Goal: Information Seeking & Learning: Learn about a topic

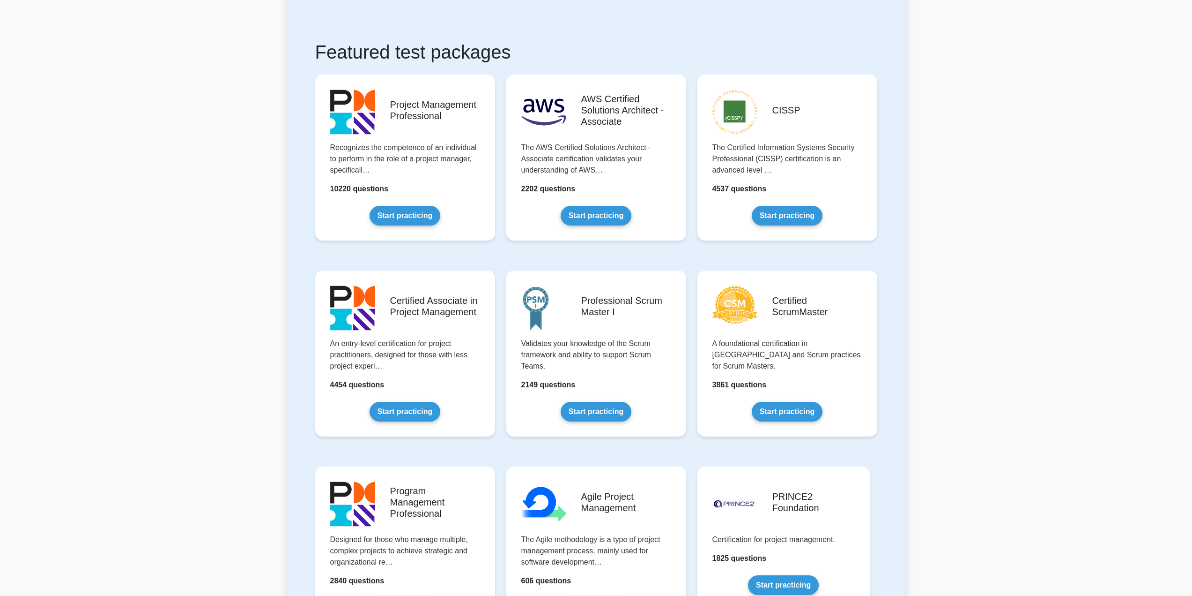
scroll to position [146, 0]
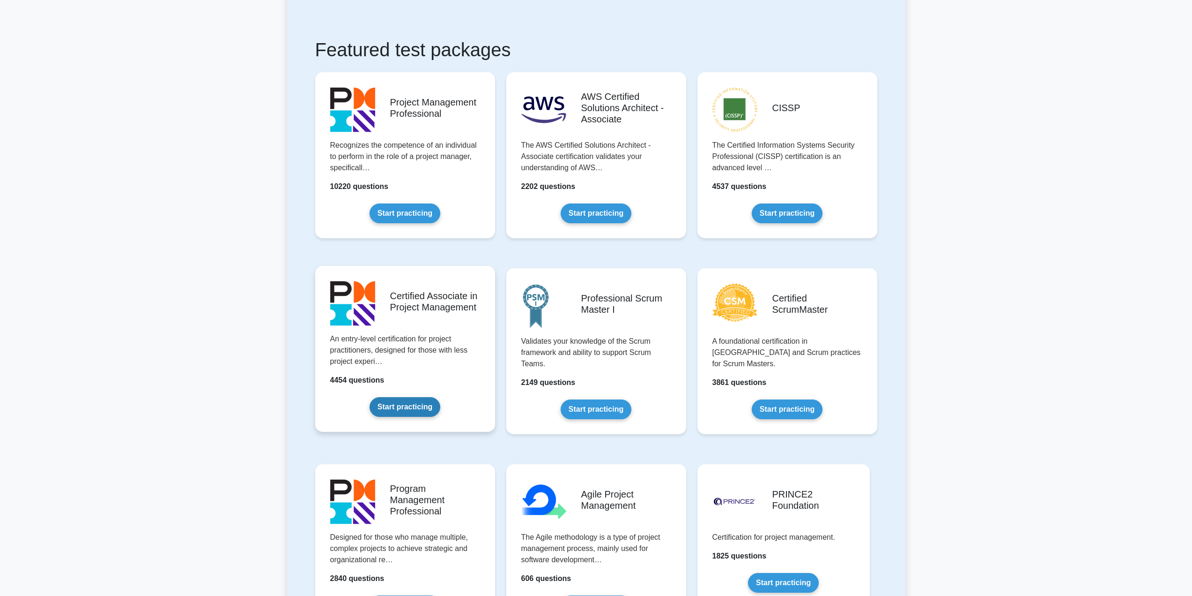
click at [413, 406] on link "Start practicing" at bounding box center [405, 407] width 71 height 20
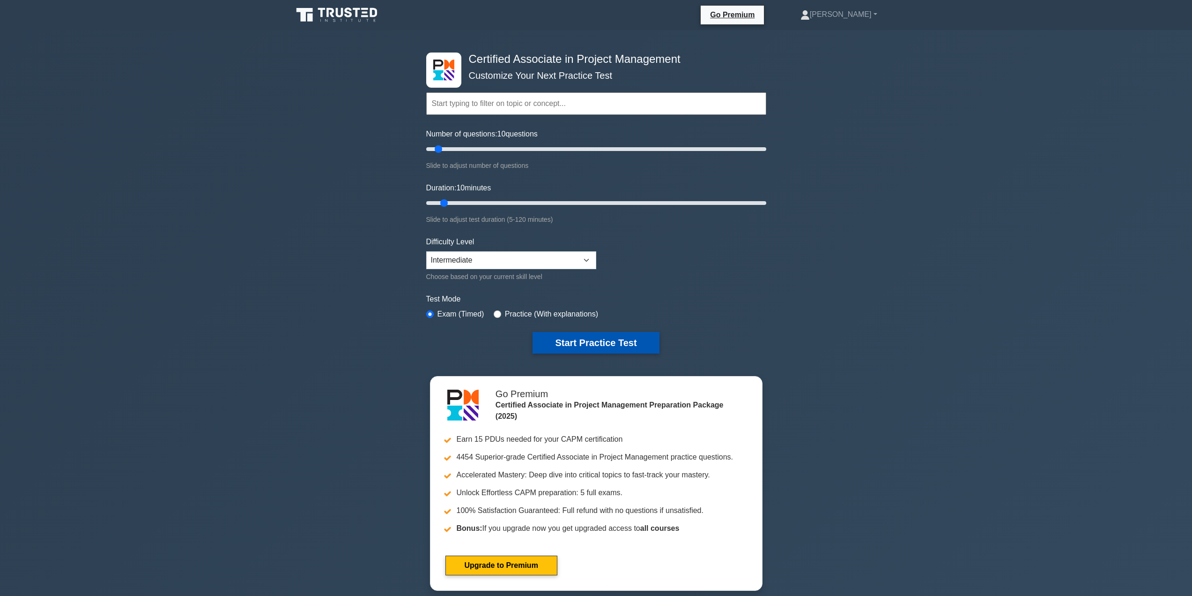
click at [577, 338] on button "Start Practice Test" at bounding box center [596, 343] width 127 height 22
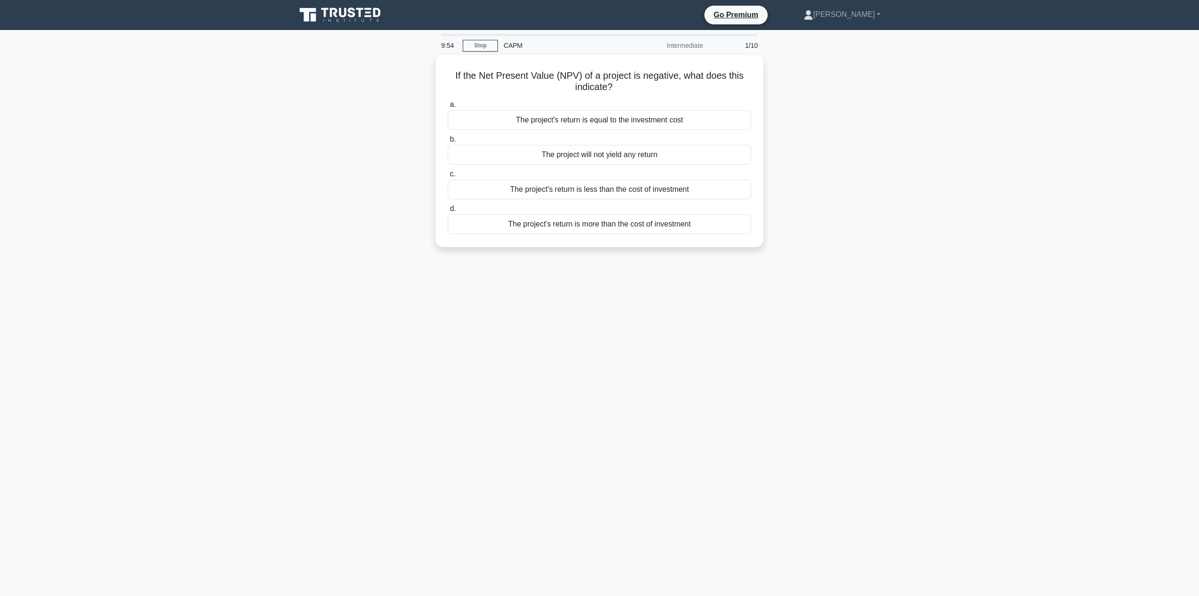
click at [1166, 49] on main "9:54 Stop CAPM Intermediate 1/10 If the Net Present Value (NPV) of a project is…" at bounding box center [599, 313] width 1199 height 566
click at [1005, 187] on main "9:41 Stoppen CAPM Dazwischenliegend 1/10 Was bedeutet es, wenn der Nettogegenwa…" at bounding box center [599, 313] width 1199 height 566
click at [563, 184] on font "Die Rendite des Projekts ist geringer als die Investitionskosten" at bounding box center [599, 187] width 207 height 8
click at [448, 175] on input "C. Die Rendite des Projekts ist geringer als die Investitionskosten" at bounding box center [448, 172] width 0 height 6
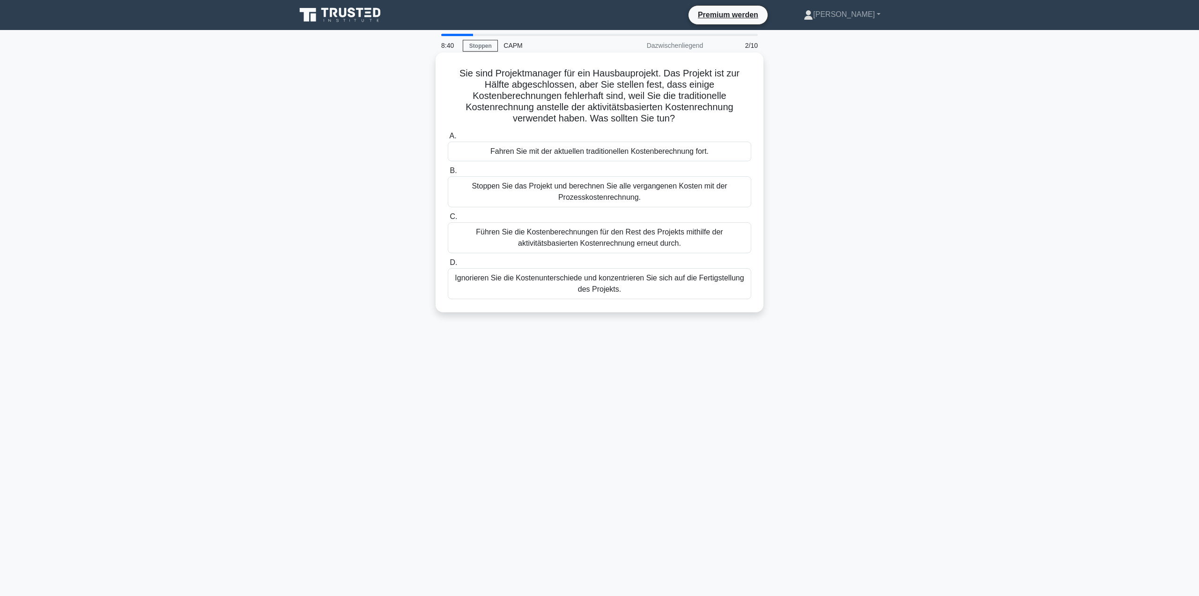
click at [645, 238] on font "Führen Sie die Kostenberechnungen für den Rest des Projekts mithilfe der aktivi…" at bounding box center [599, 237] width 295 height 22
click at [448, 220] on input "C. Führen Sie die Kostenberechnungen für den Rest des Projekts mithilfe der akt…" at bounding box center [448, 217] width 0 height 6
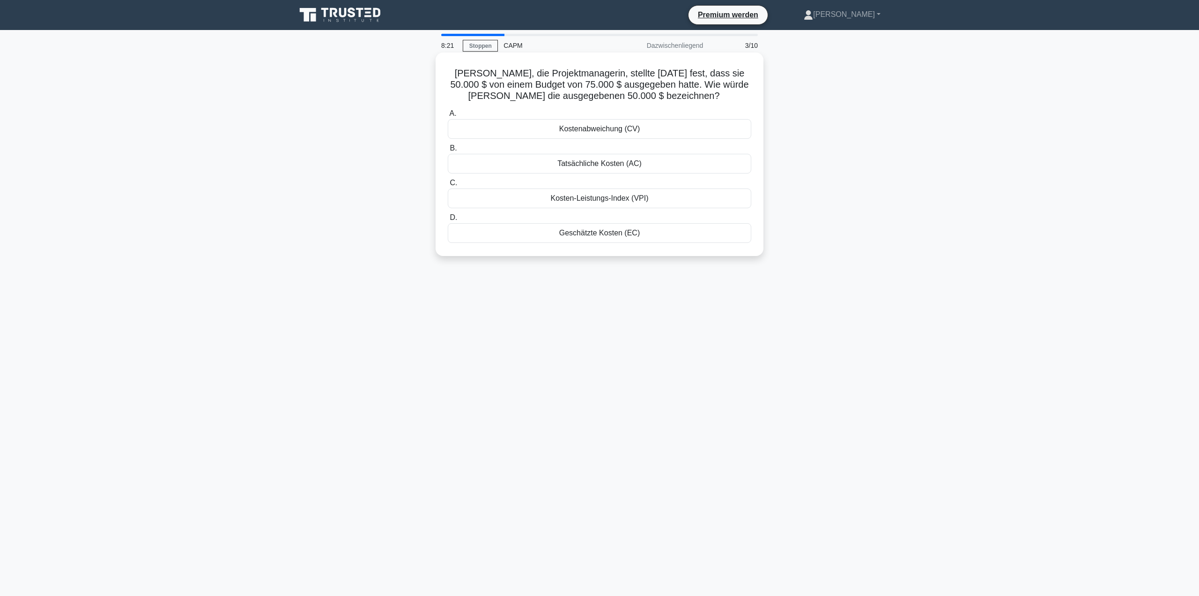
click at [647, 166] on div "Tatsächliche Kosten (AC)" at bounding box center [600, 164] width 304 height 20
click at [448, 151] on input "B. Tatsächliche Kosten (AC)" at bounding box center [448, 148] width 0 height 6
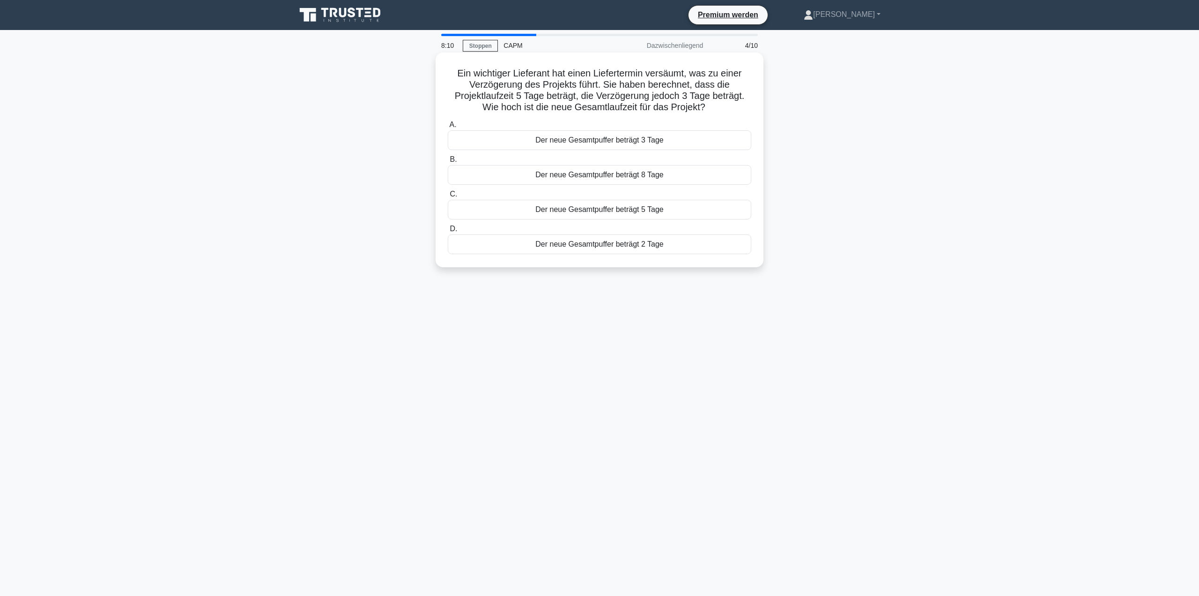
click at [691, 248] on div "Der neue Gesamtpuffer beträgt 2 Tage" at bounding box center [600, 244] width 304 height 20
click at [448, 232] on input "D. Der neue Gesamtpuffer beträgt 2 Tage" at bounding box center [448, 229] width 0 height 6
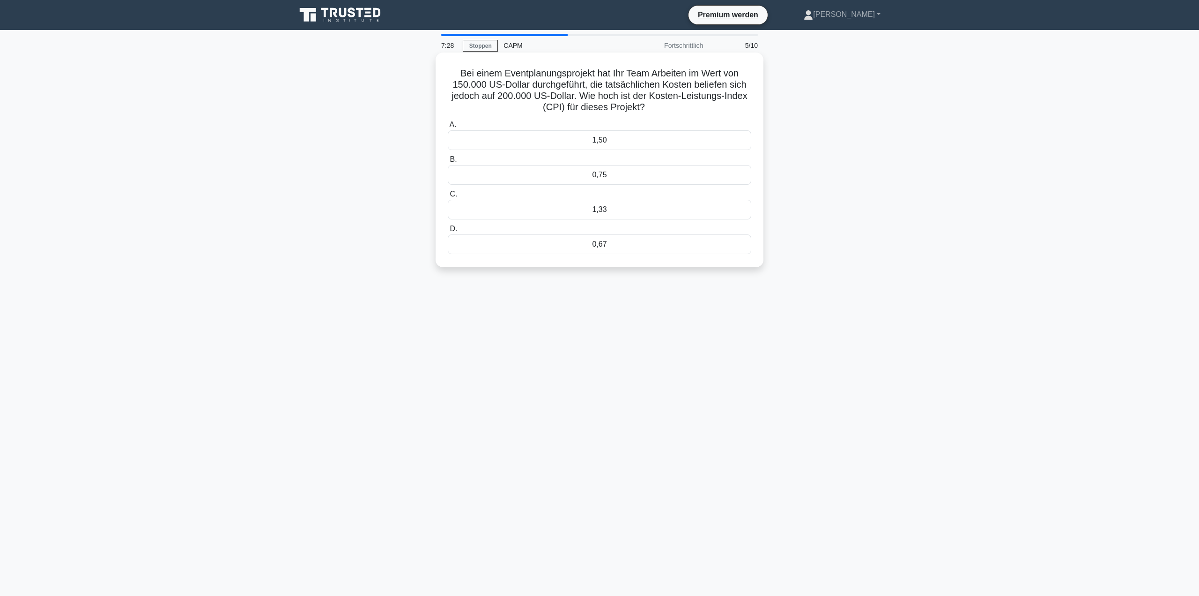
click at [681, 172] on div "0,75" at bounding box center [600, 175] width 304 height 20
click at [448, 163] on input "B. 0,75" at bounding box center [448, 159] width 0 height 6
click at [686, 238] on div "1.016" at bounding box center [600, 233] width 304 height 20
click at [448, 221] on input "D. 1.016" at bounding box center [448, 218] width 0 height 6
click at [645, 244] on div "1.071" at bounding box center [600, 244] width 304 height 20
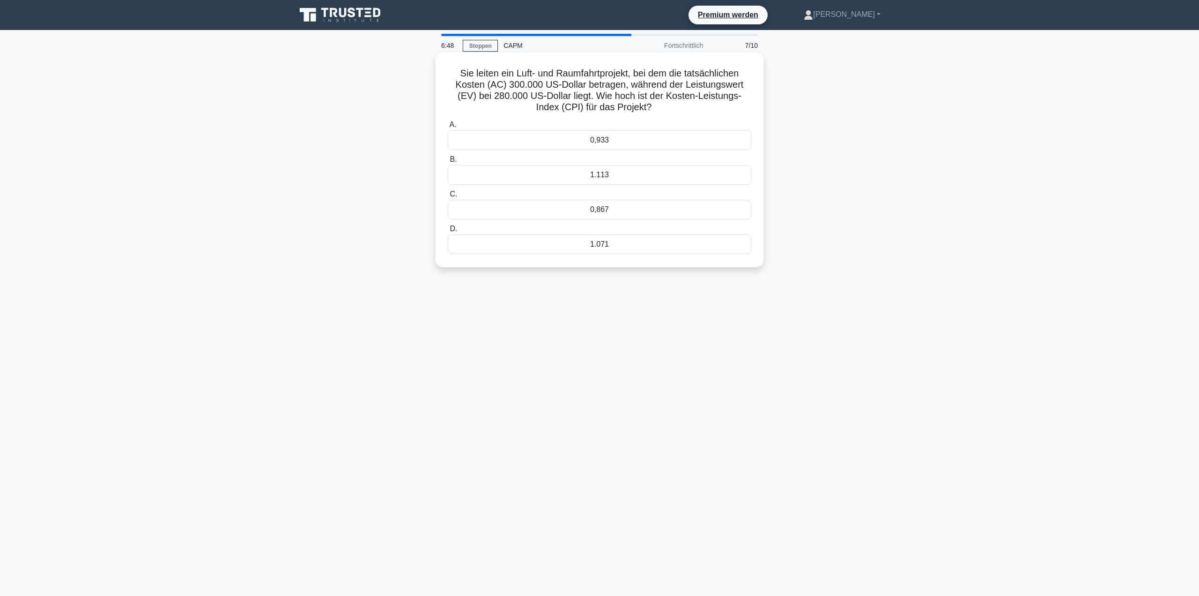
click at [448, 232] on input "D. 1.071" at bounding box center [448, 229] width 0 height 6
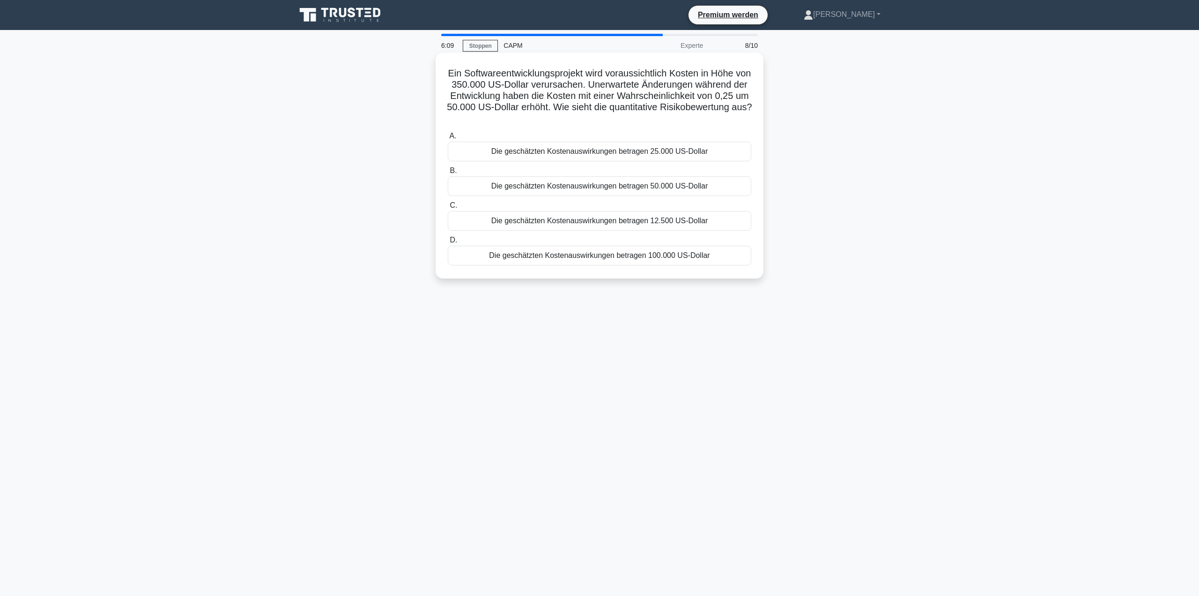
click at [664, 223] on font "Die geschätzten Kostenauswirkungen betragen 12.500 US-Dollar" at bounding box center [600, 220] width 217 height 8
click at [448, 209] on input "C. Die geschätzten Kostenauswirkungen betragen 12.500 US-Dollar" at bounding box center [448, 205] width 0 height 6
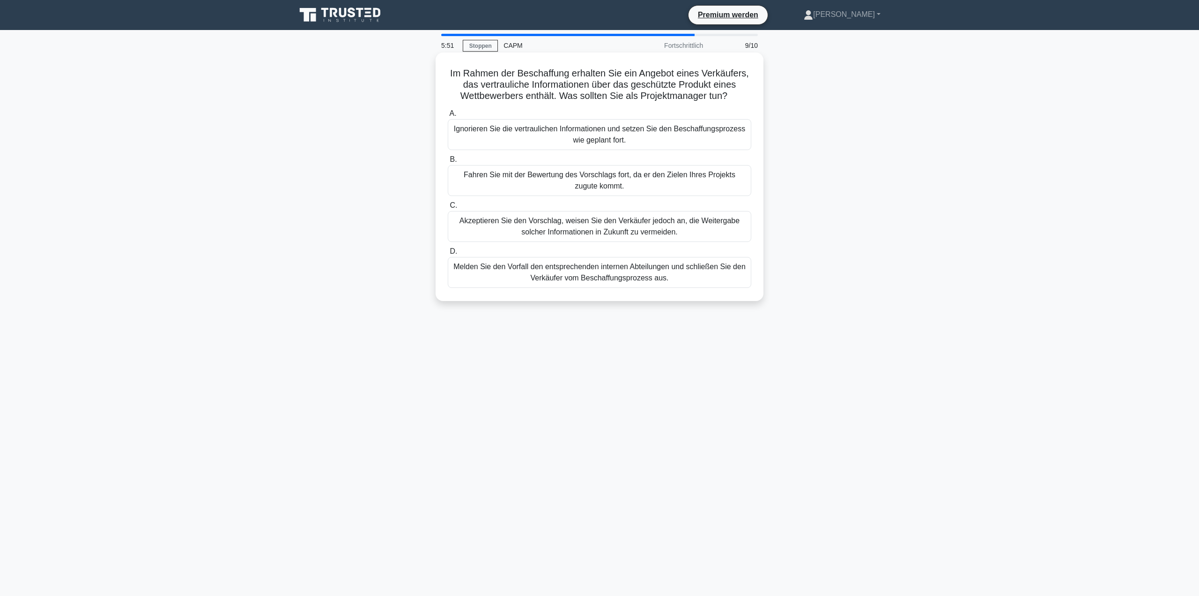
click at [678, 274] on font "Melden Sie den Vorfall den entsprechenden internen Abteilungen und schließen Si…" at bounding box center [599, 272] width 295 height 22
click at [448, 254] on input "D. Melden Sie den Vorfall den entsprechenden internen Abteilungen und schließen…" at bounding box center [448, 251] width 0 height 6
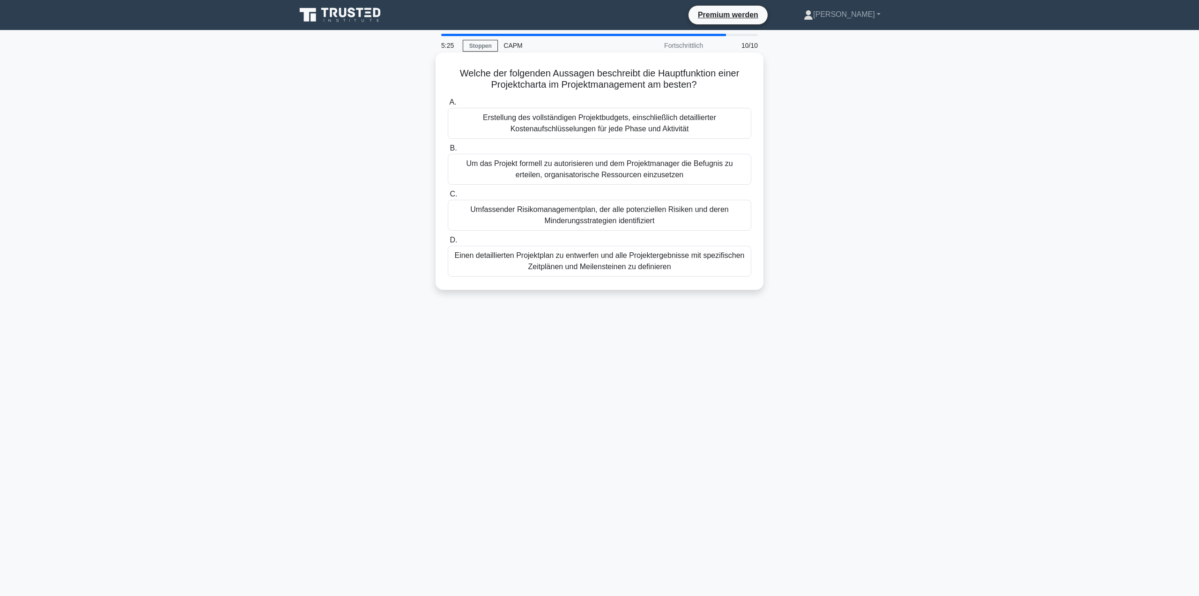
click at [678, 126] on font "Erstellung des vollständigen Projektbudgets, einschließlich detaillierter Koste…" at bounding box center [599, 122] width 233 height 19
click at [448, 105] on input "A. Erstellung des vollständigen Projektbudgets, einschließlich detaillierter Ko…" at bounding box center [448, 102] width 0 height 6
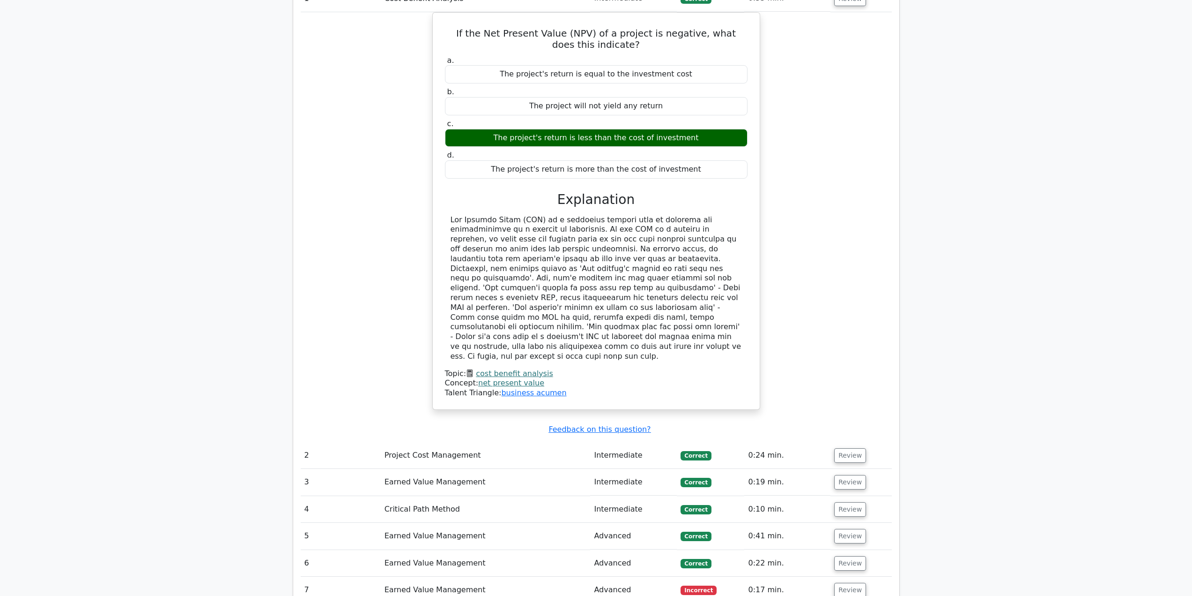
scroll to position [1031, 0]
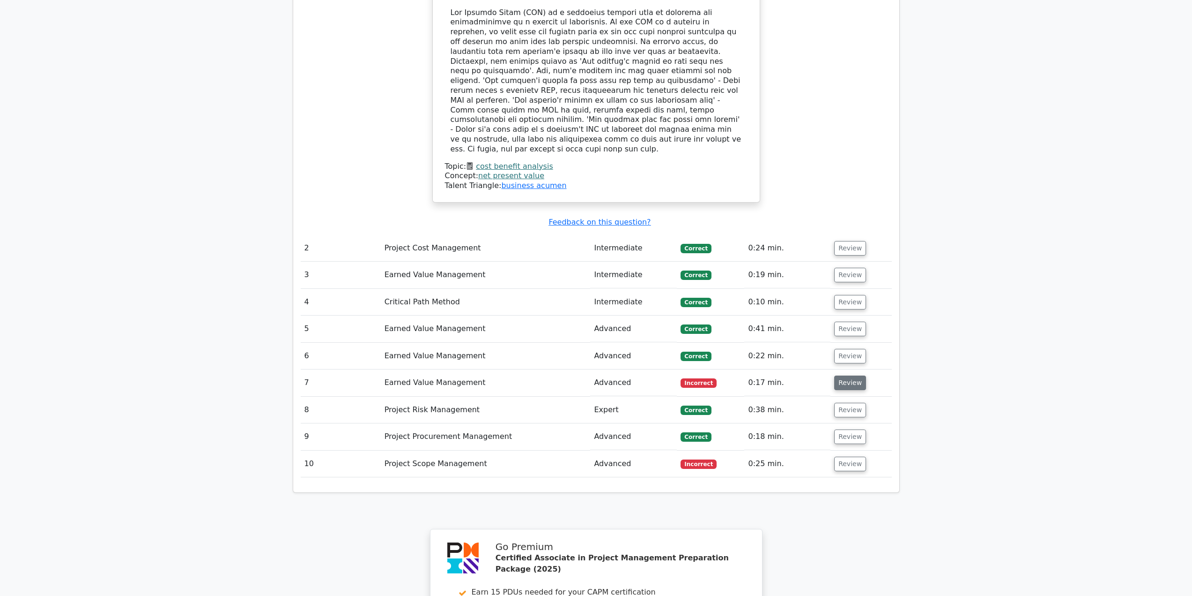
click at [855, 375] on button "Review" at bounding box center [850, 382] width 32 height 15
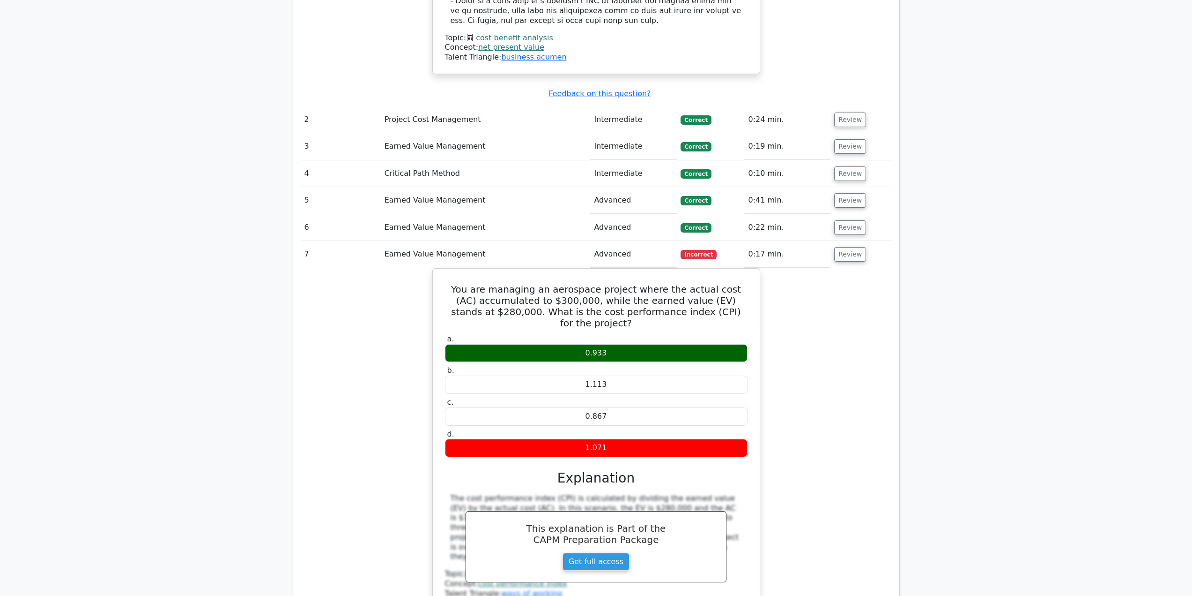
scroll to position [1218, 0]
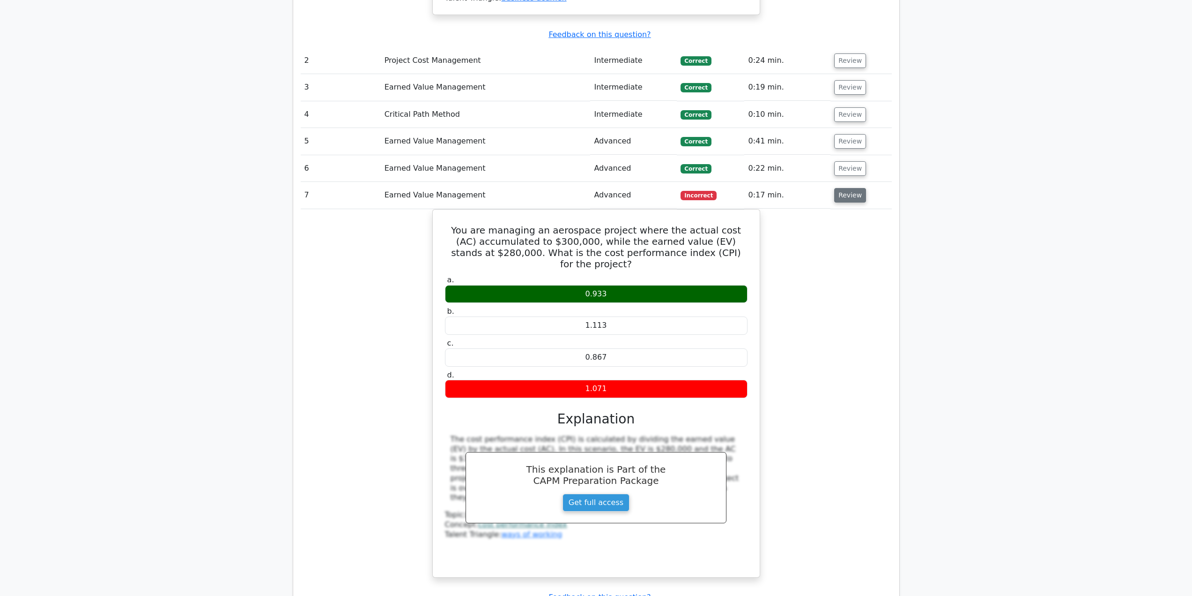
click at [850, 188] on button "Review" at bounding box center [850, 195] width 32 height 15
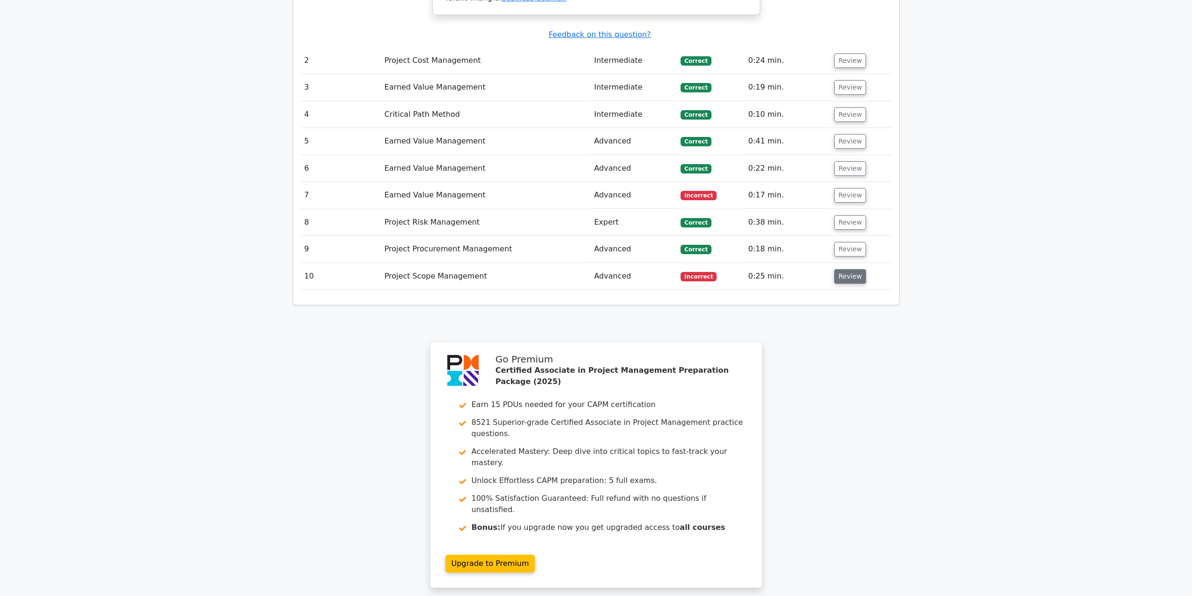
click at [849, 269] on button "Review" at bounding box center [850, 276] width 32 height 15
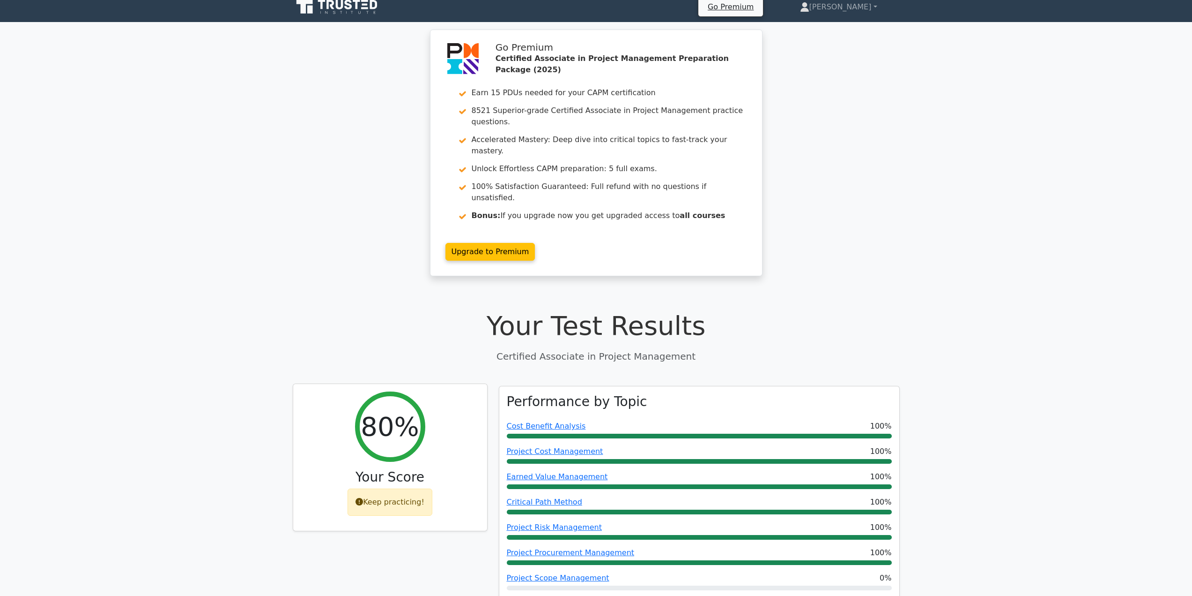
scroll to position [0, 0]
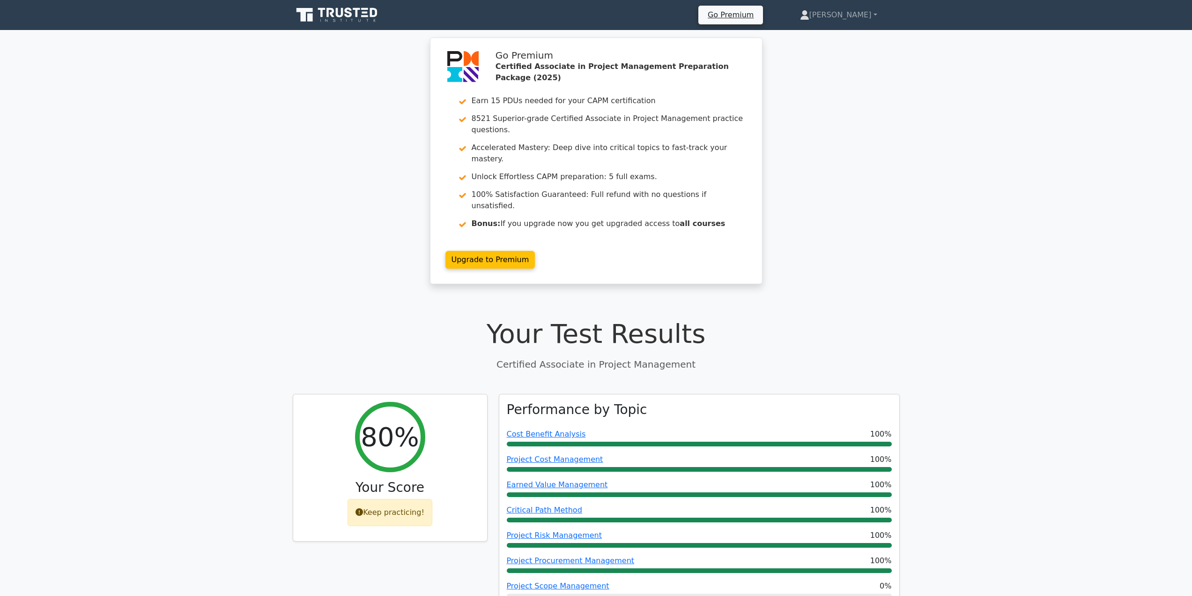
click at [352, 20] on icon at bounding box center [352, 20] width 2 height 3
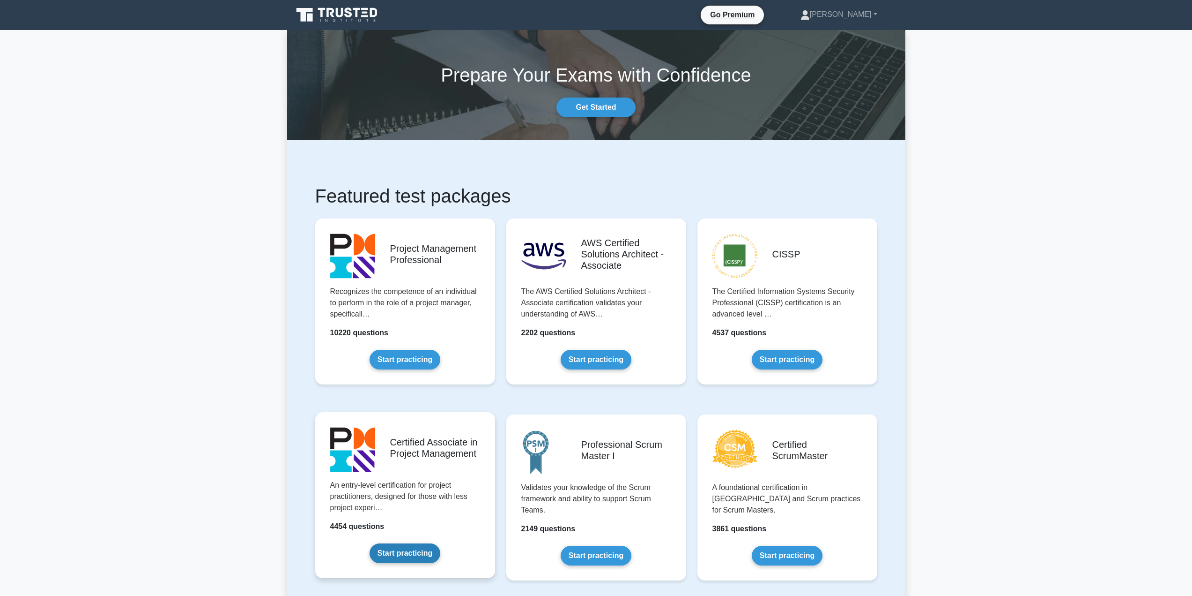
click at [427, 547] on link "Start practicing" at bounding box center [405, 553] width 71 height 20
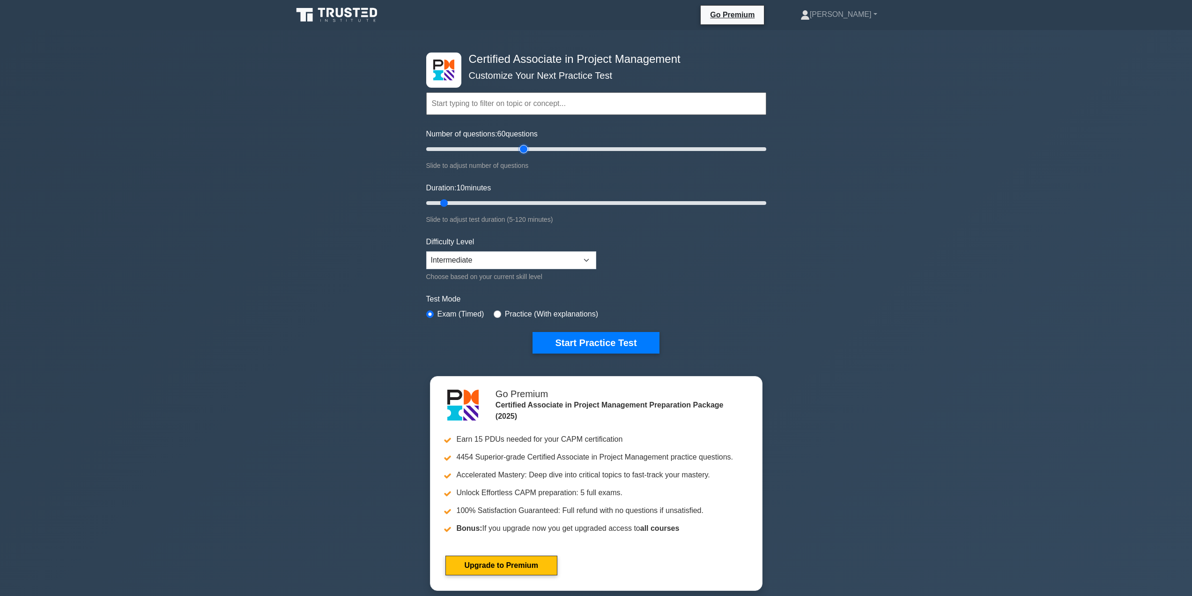
drag, startPoint x: 441, startPoint y: 148, endPoint x: 527, endPoint y: 154, distance: 85.9
type input "60"
click at [527, 154] on input "Number of questions: 60 questions" at bounding box center [596, 148] width 340 height 11
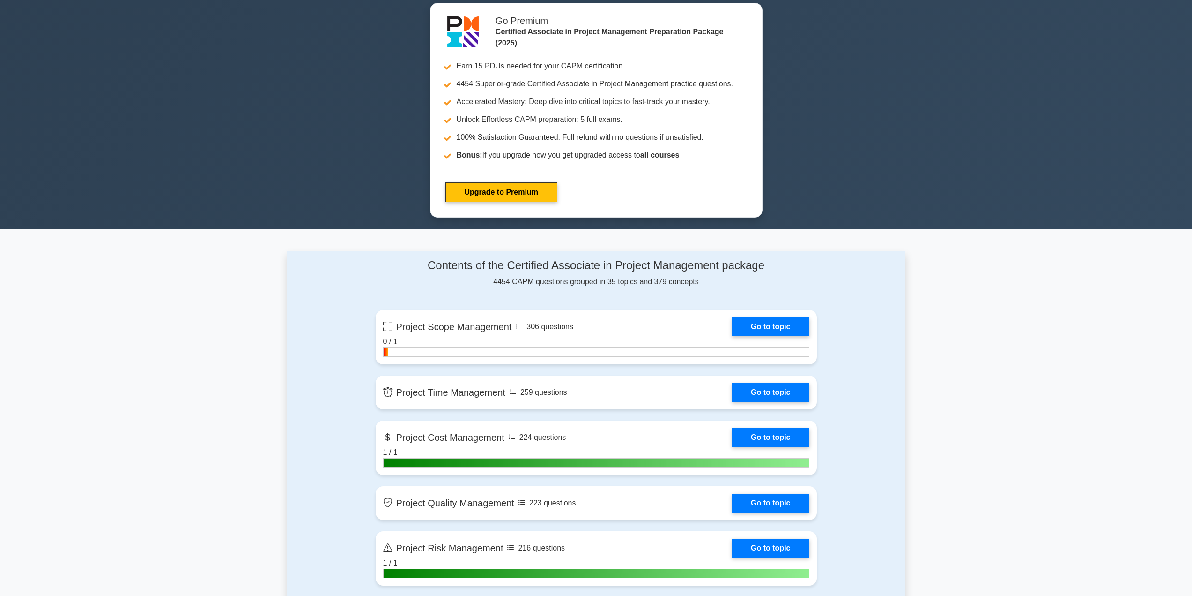
scroll to position [562, 0]
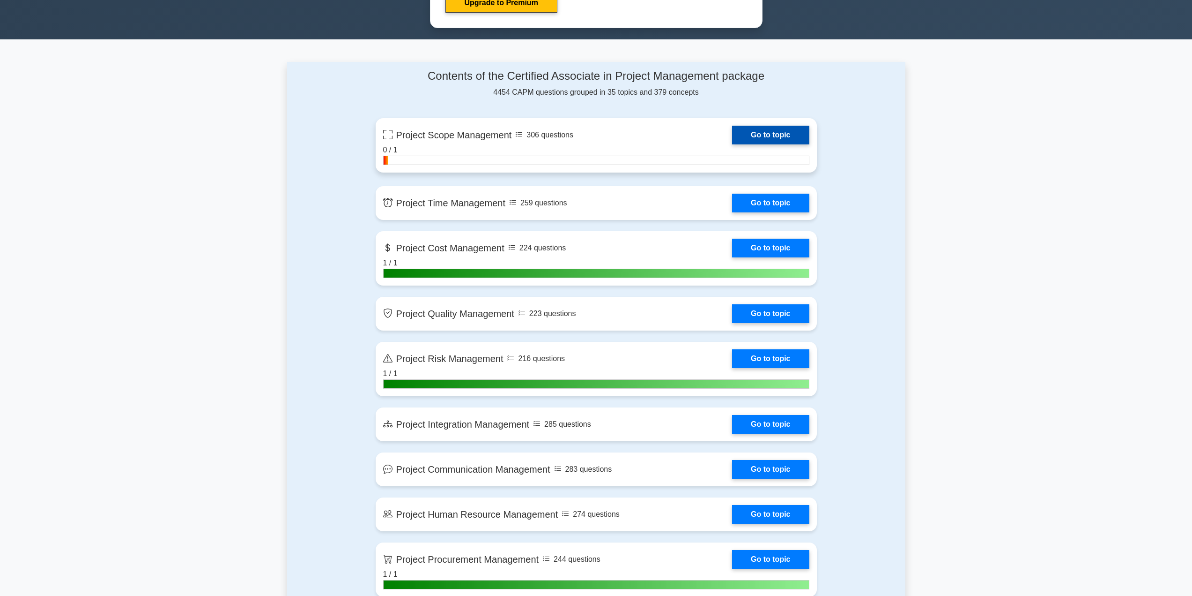
click at [760, 126] on link "Go to topic" at bounding box center [770, 135] width 77 height 19
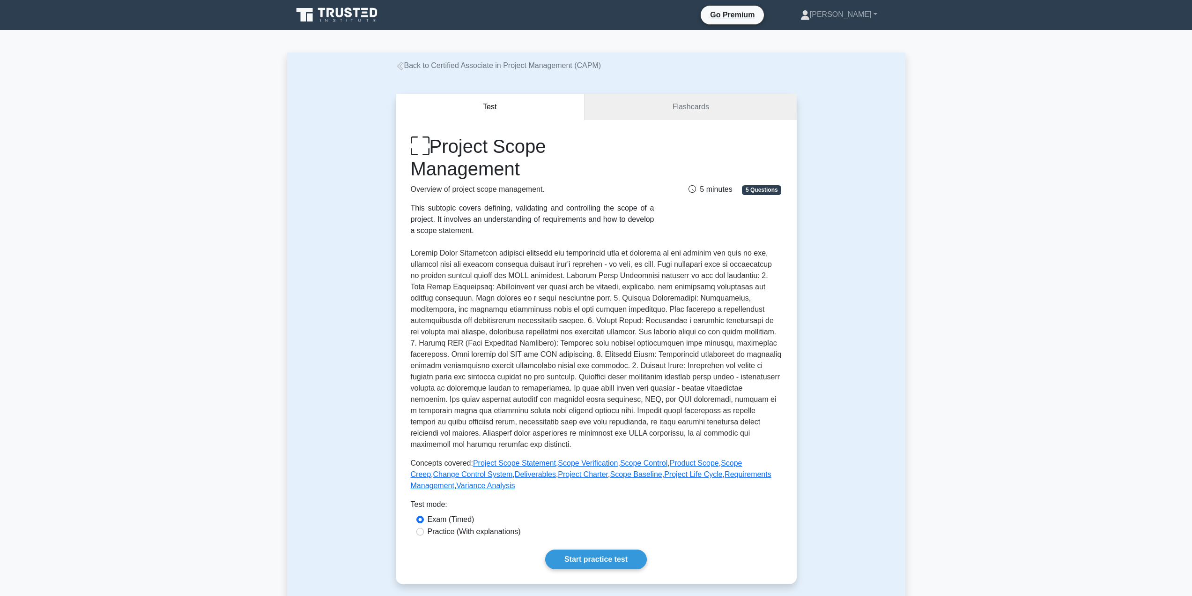
drag, startPoint x: 936, startPoint y: 358, endPoint x: 836, endPoint y: 95, distance: 282.0
click at [697, 108] on link "Flashcards" at bounding box center [691, 104] width 212 height 27
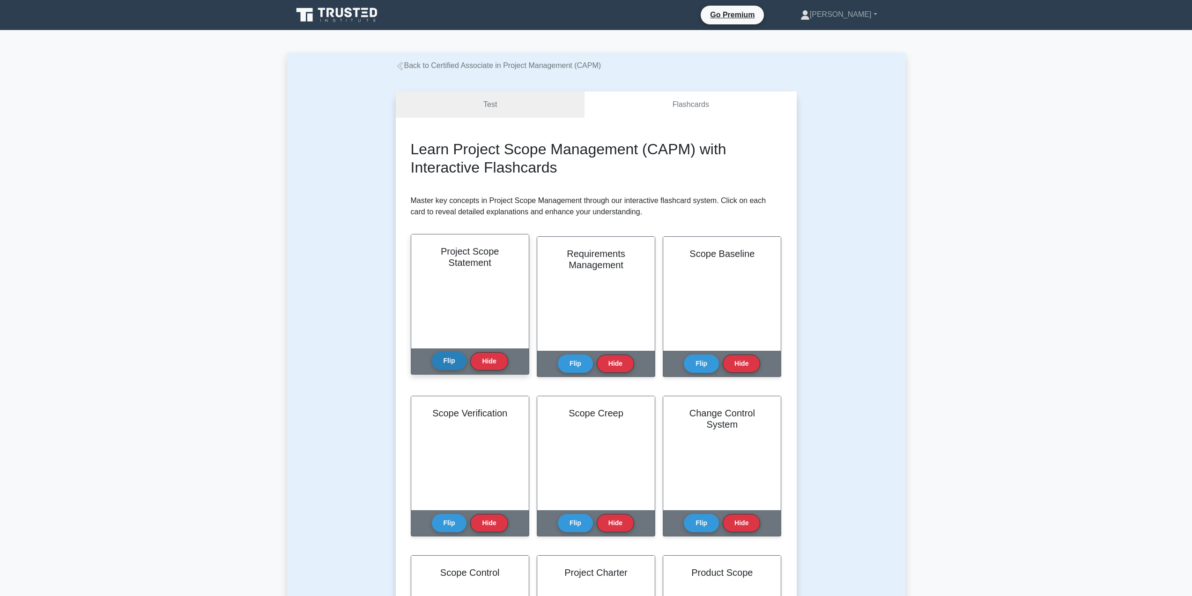
click at [446, 364] on button "Flip" at bounding box center [449, 360] width 35 height 18
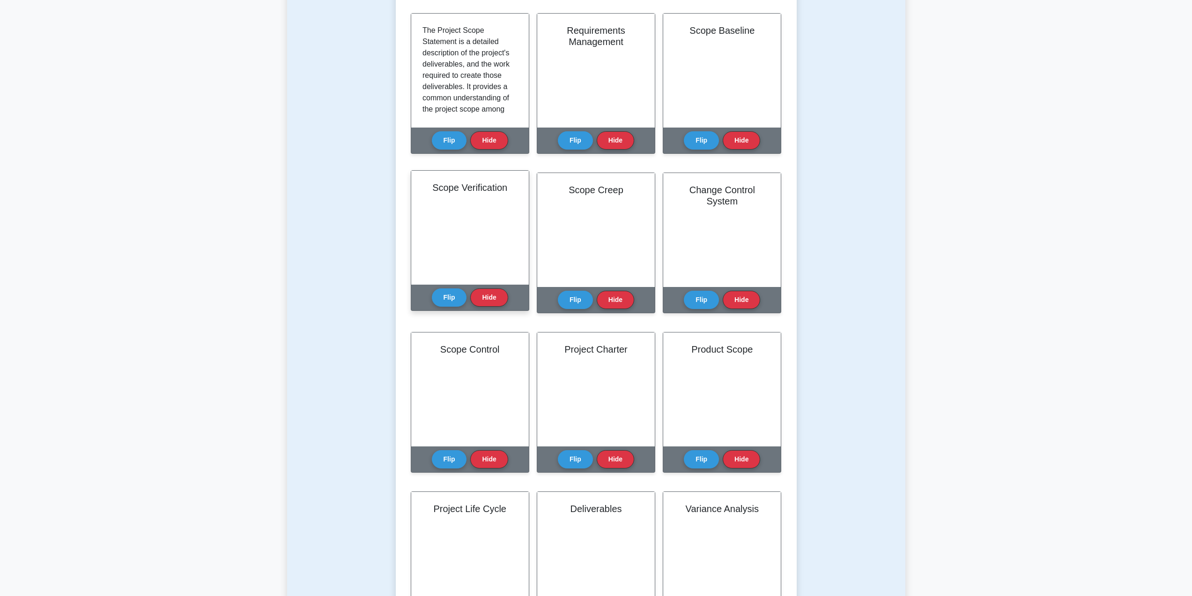
scroll to position [234, 0]
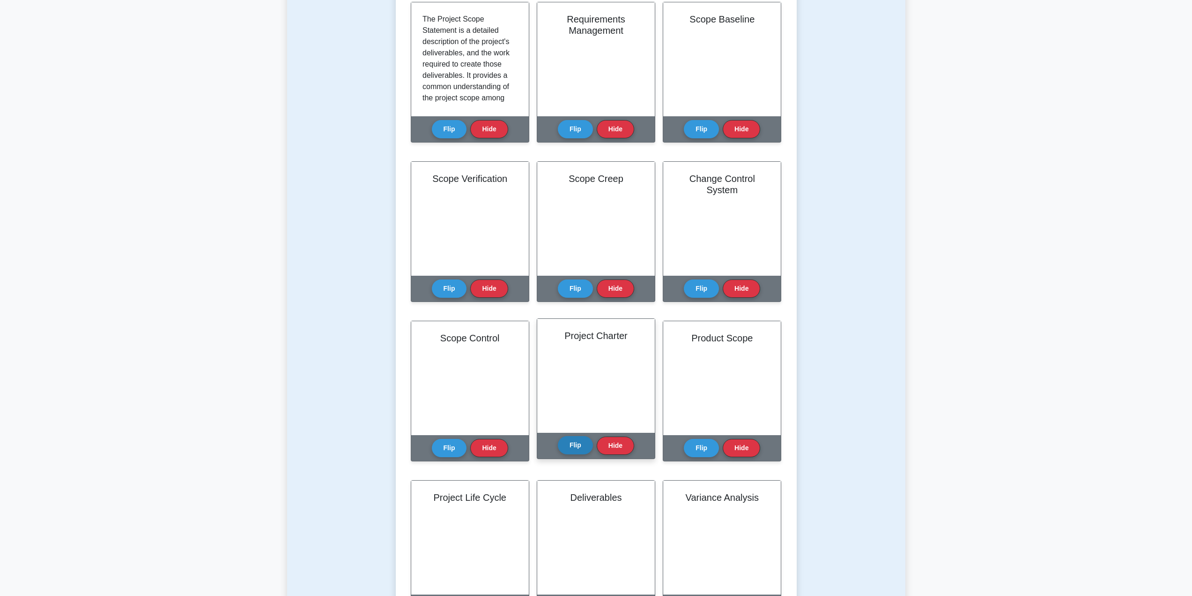
click at [572, 446] on button "Flip" at bounding box center [575, 445] width 35 height 18
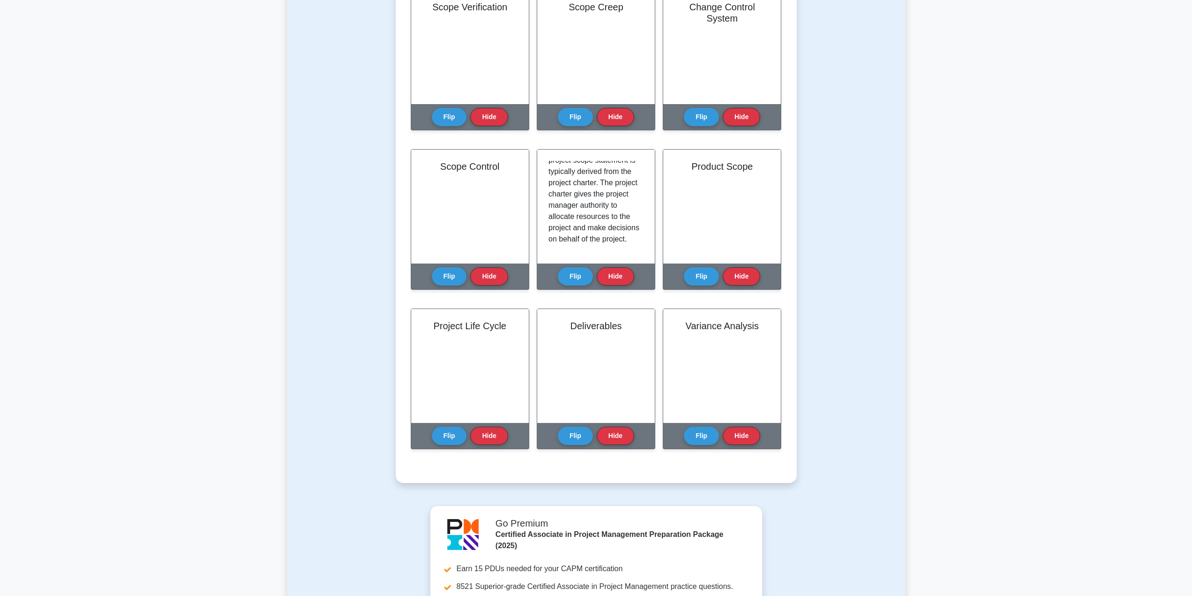
scroll to position [515, 0]
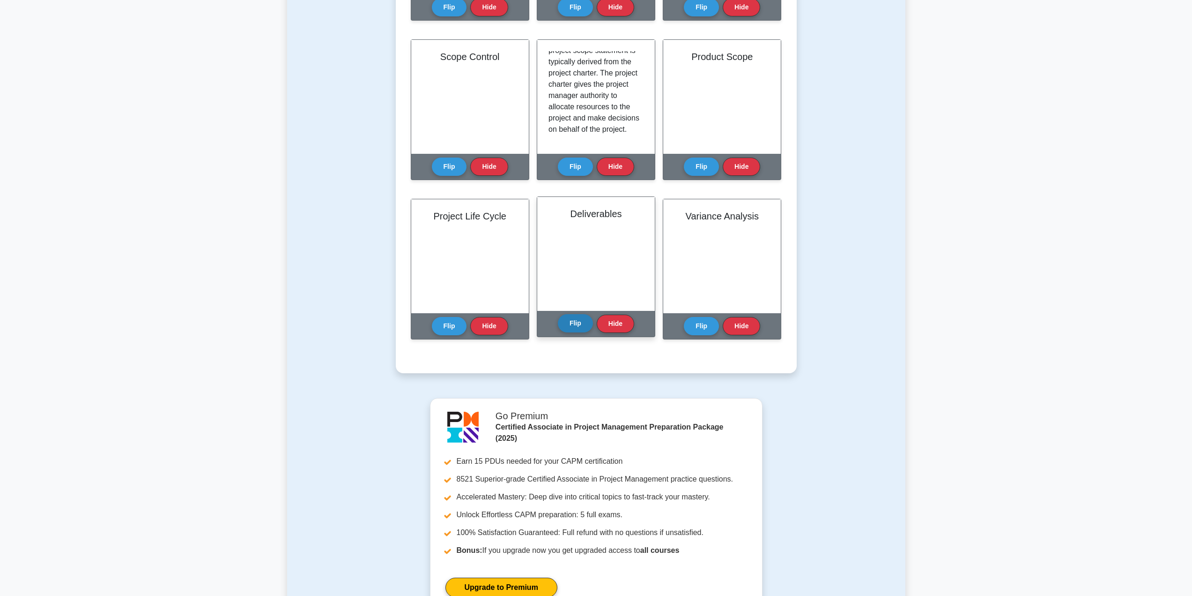
click at [569, 320] on button "Flip" at bounding box center [575, 323] width 35 height 18
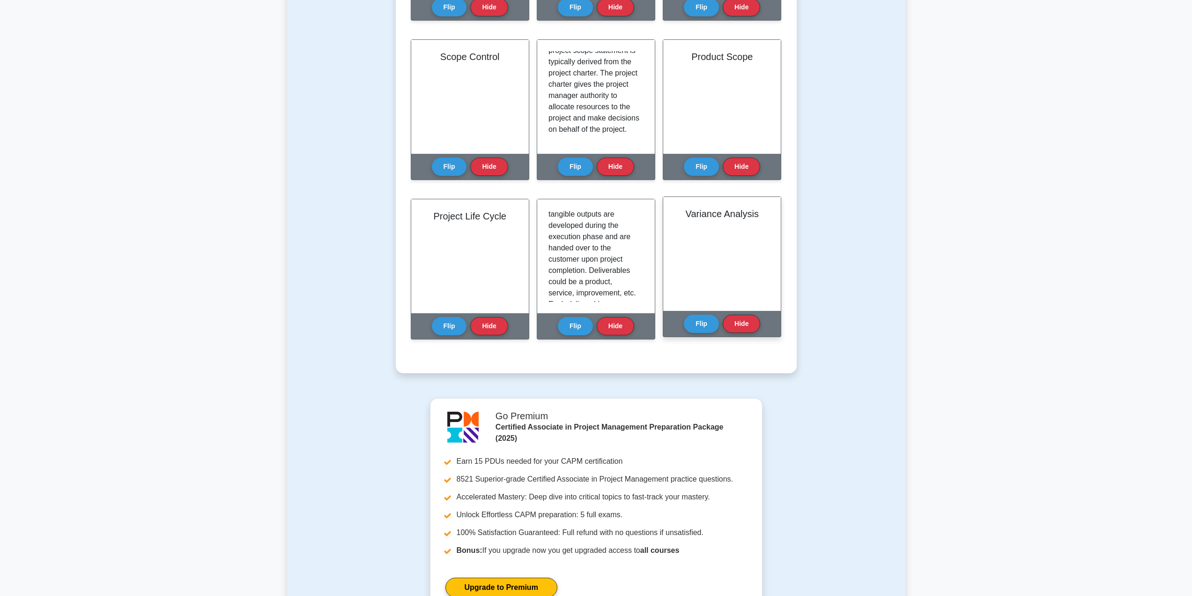
click at [709, 335] on div "Flip Hide" at bounding box center [722, 324] width 76 height 26
click at [708, 314] on button "Flip" at bounding box center [701, 323] width 35 height 18
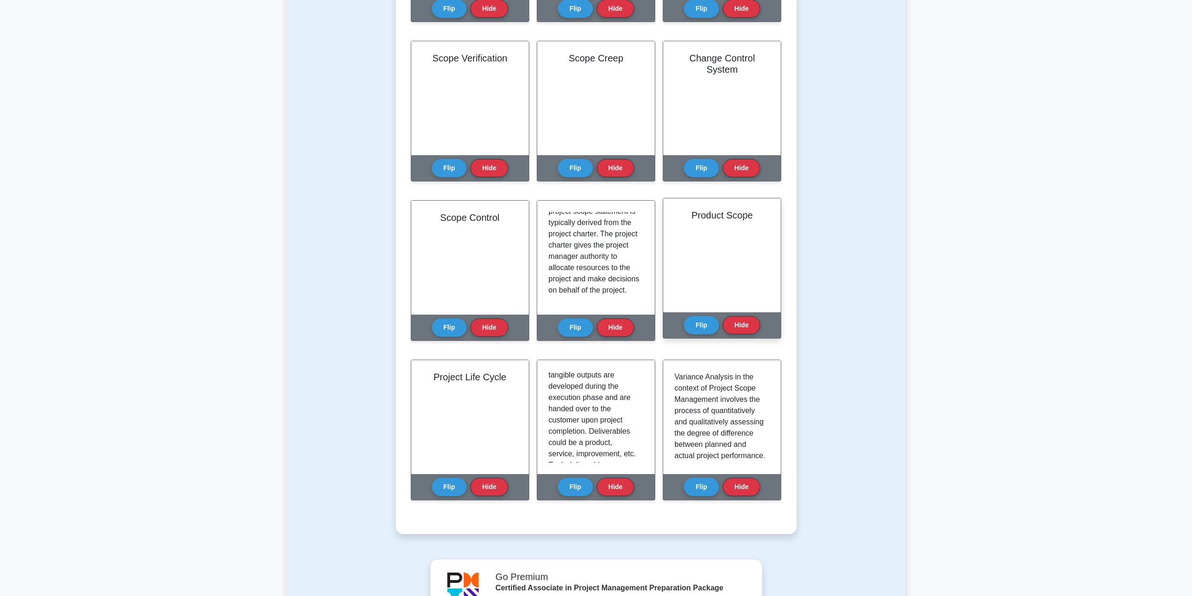
scroll to position [187, 0]
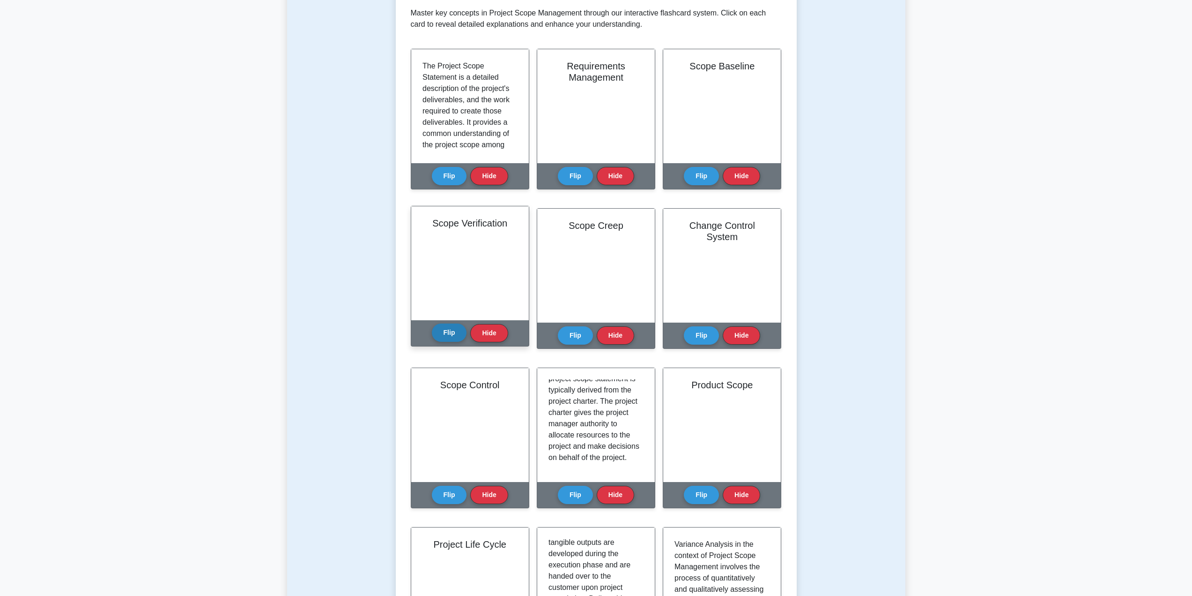
click at [442, 333] on button "Flip" at bounding box center [449, 332] width 35 height 18
click at [458, 332] on button "Flip" at bounding box center [449, 332] width 35 height 18
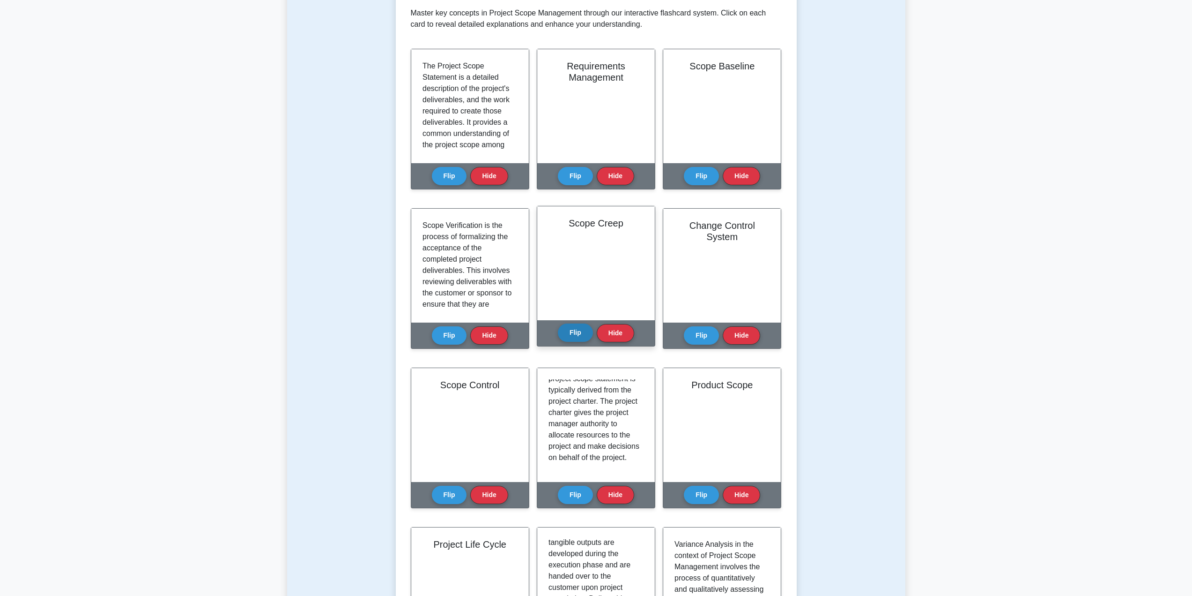
click at [573, 329] on button "Flip" at bounding box center [575, 332] width 35 height 18
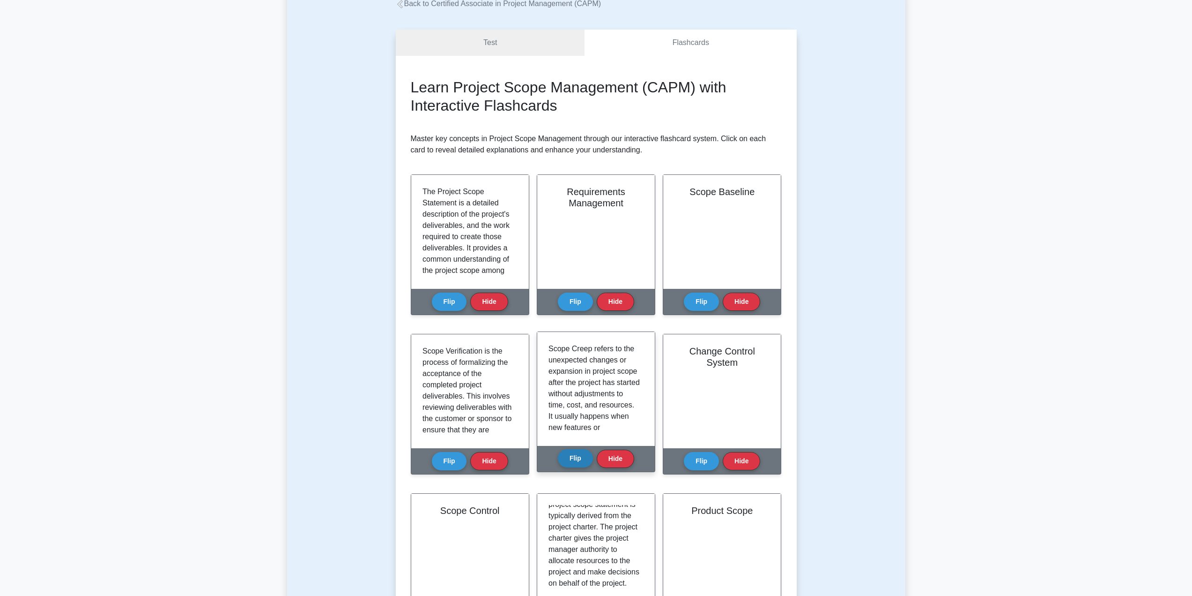
scroll to position [0, 0]
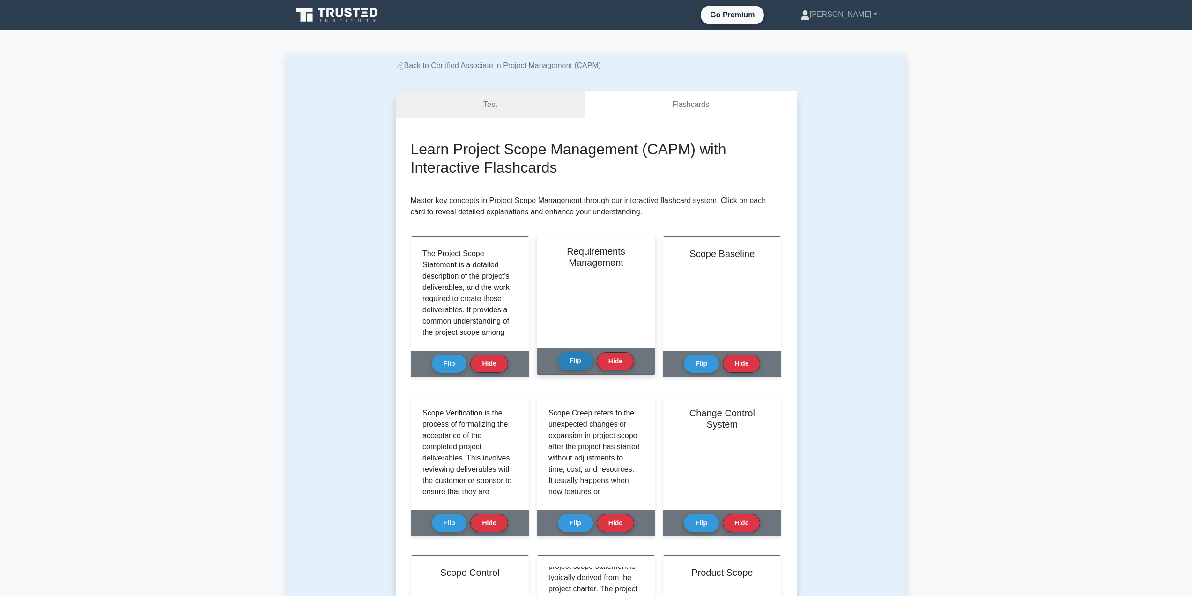
click at [565, 369] on button "Flip" at bounding box center [575, 360] width 35 height 18
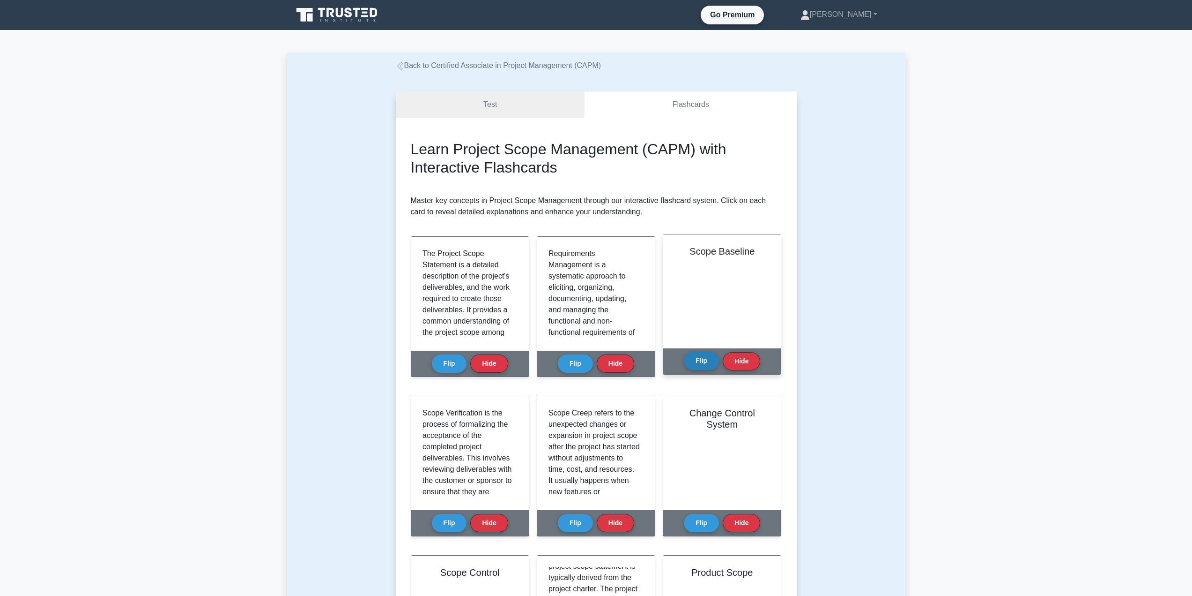
click at [714, 356] on button "Flip" at bounding box center [701, 360] width 35 height 18
click at [477, 111] on link "Test" at bounding box center [490, 104] width 189 height 27
